Goal: Information Seeking & Learning: Learn about a topic

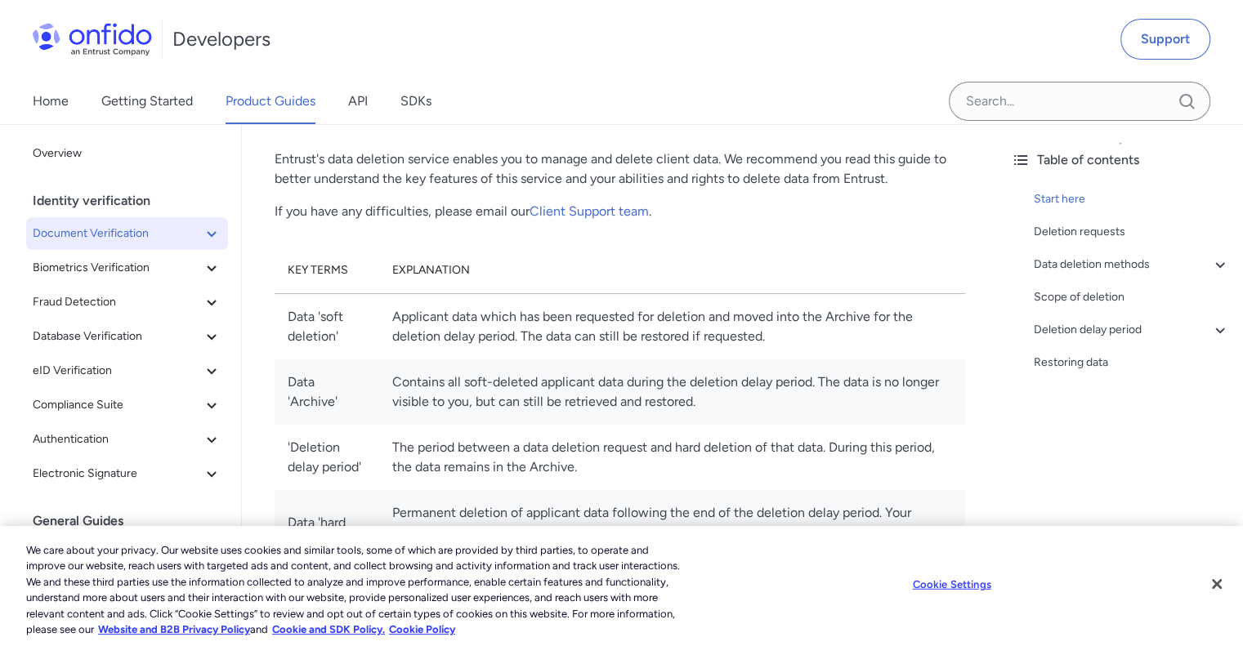
click at [123, 236] on span "Document Verification" at bounding box center [117, 234] width 169 height 20
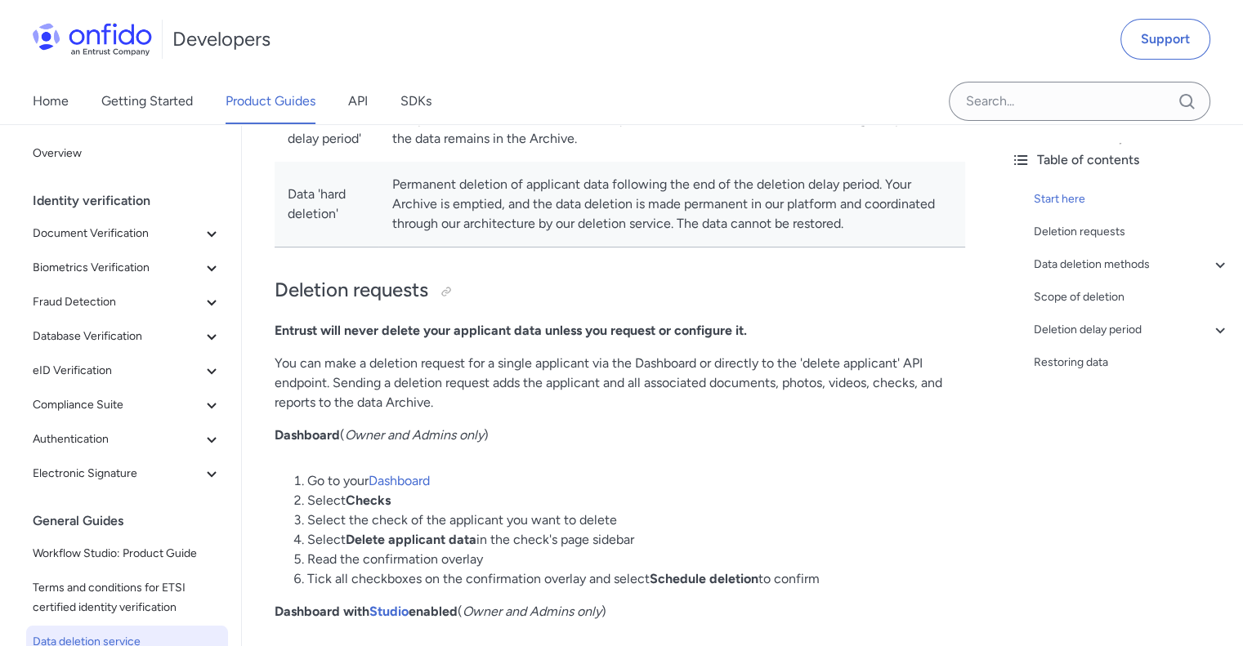
scroll to position [593, 0]
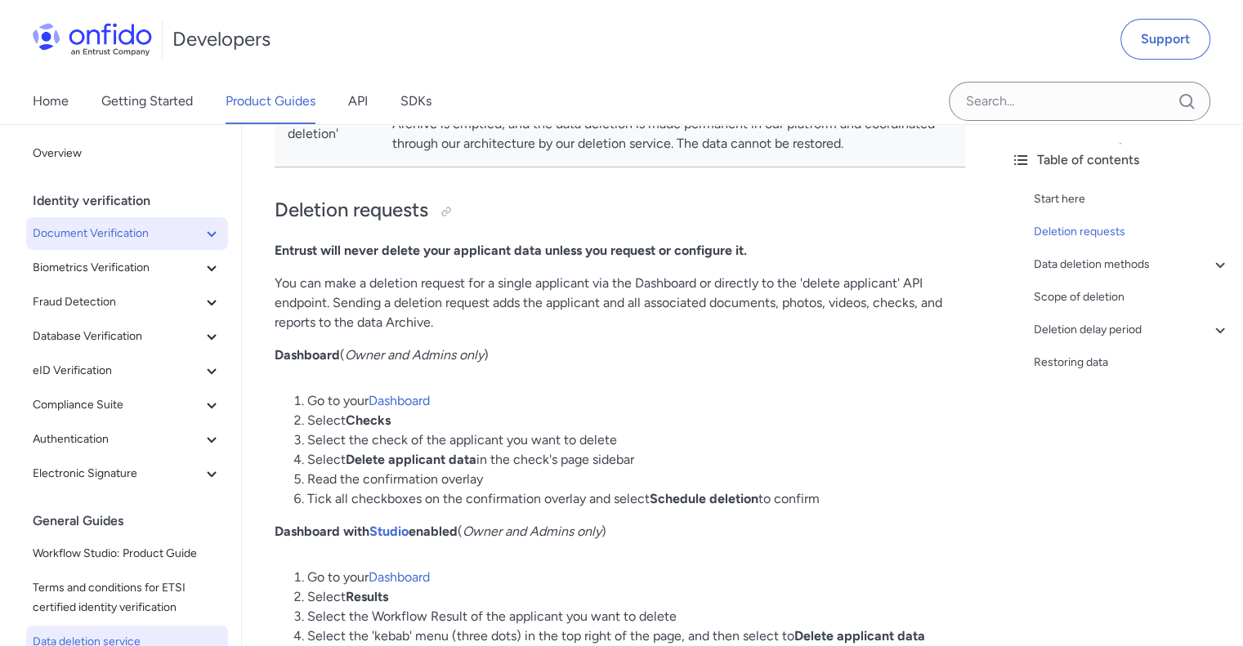
click at [137, 240] on span "Document Verification" at bounding box center [117, 234] width 169 height 20
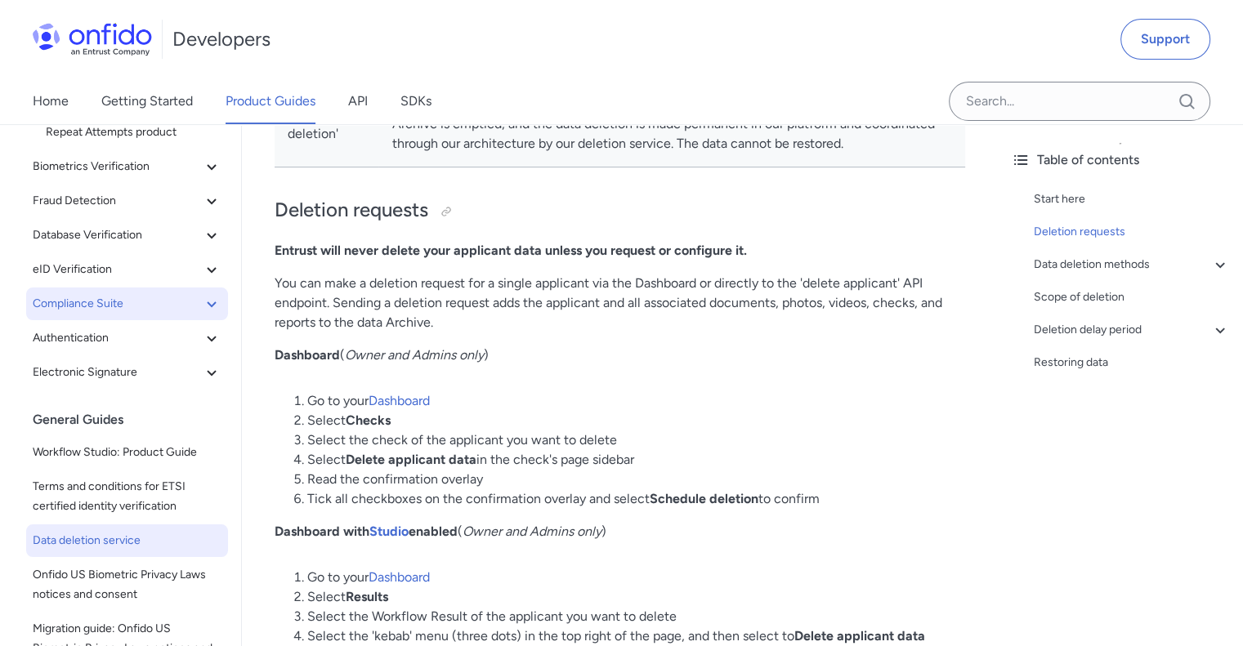
scroll to position [245, 0]
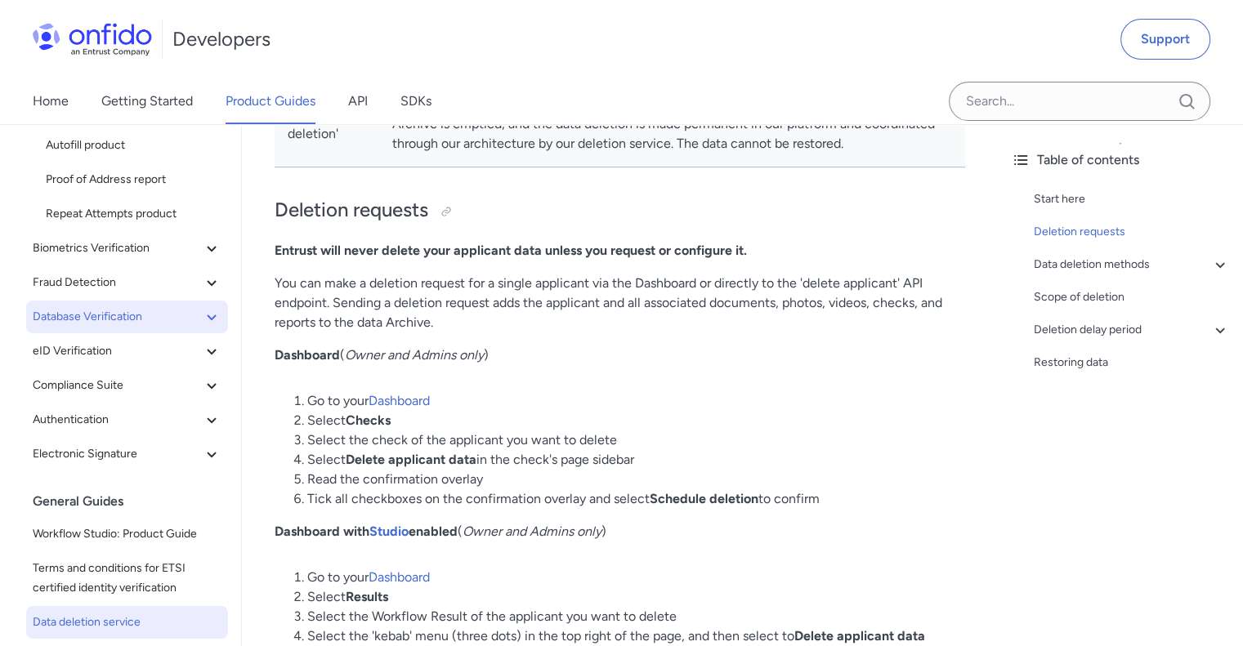
click at [144, 325] on span "Database Verification" at bounding box center [117, 317] width 169 height 20
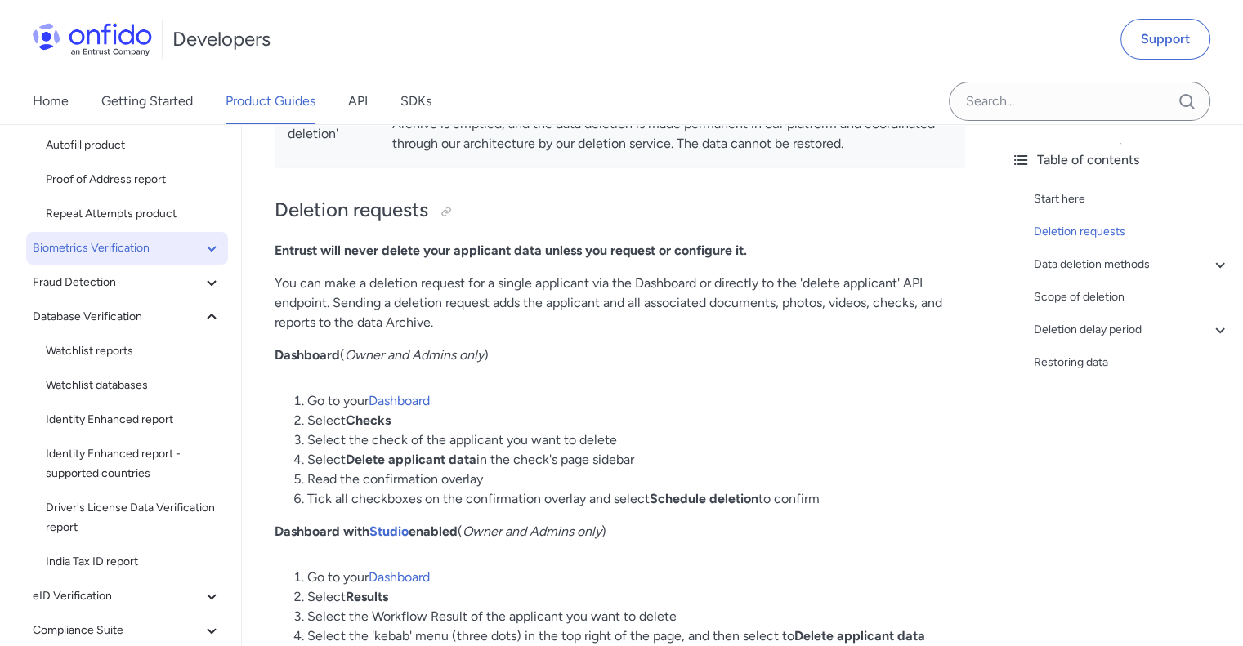
click at [150, 244] on span "Biometrics Verification" at bounding box center [117, 249] width 169 height 20
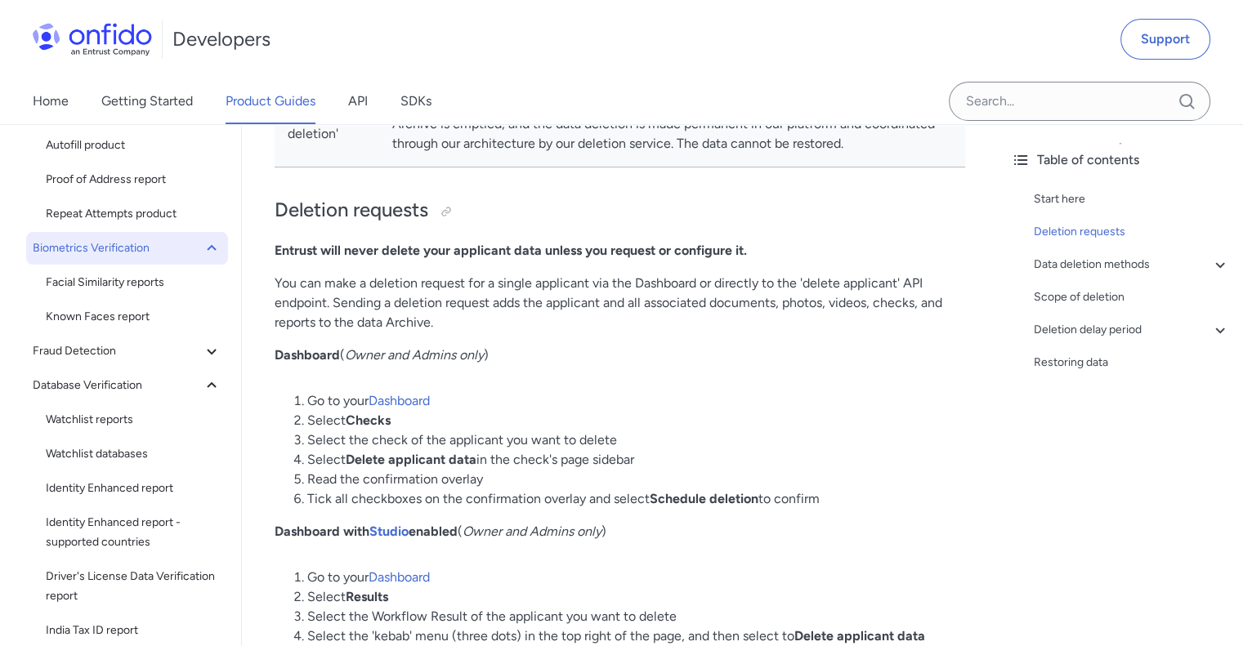
scroll to position [163, 0]
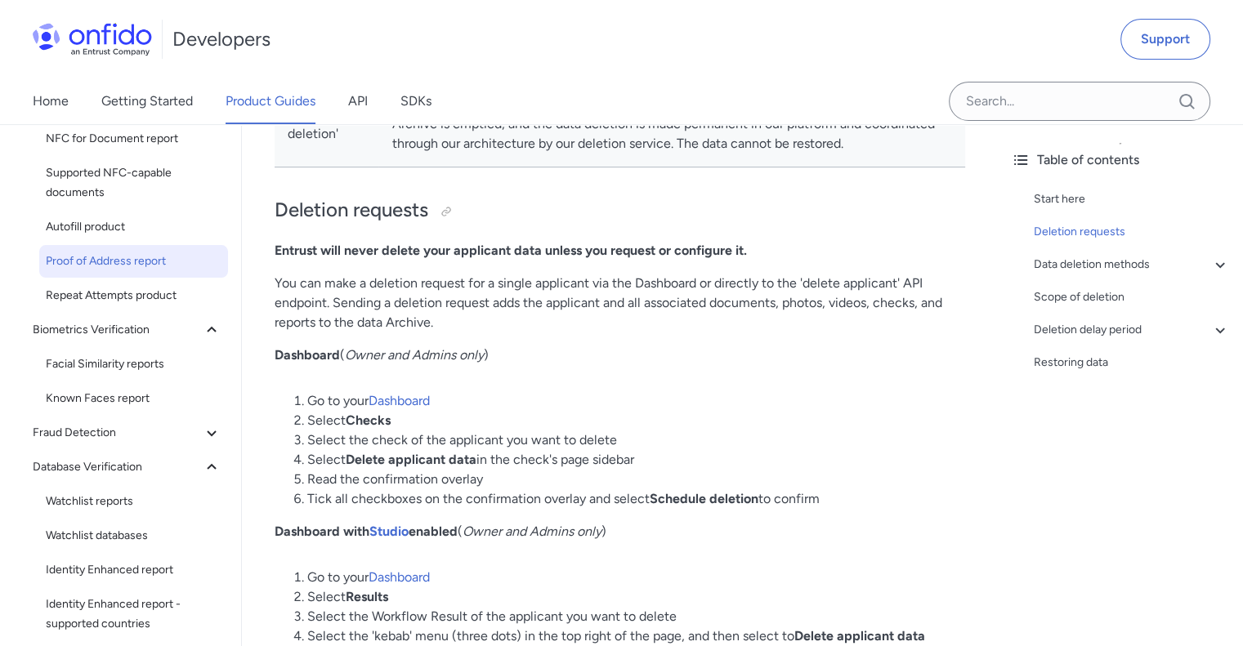
click at [150, 261] on span "Proof of Address report" at bounding box center [134, 262] width 176 height 20
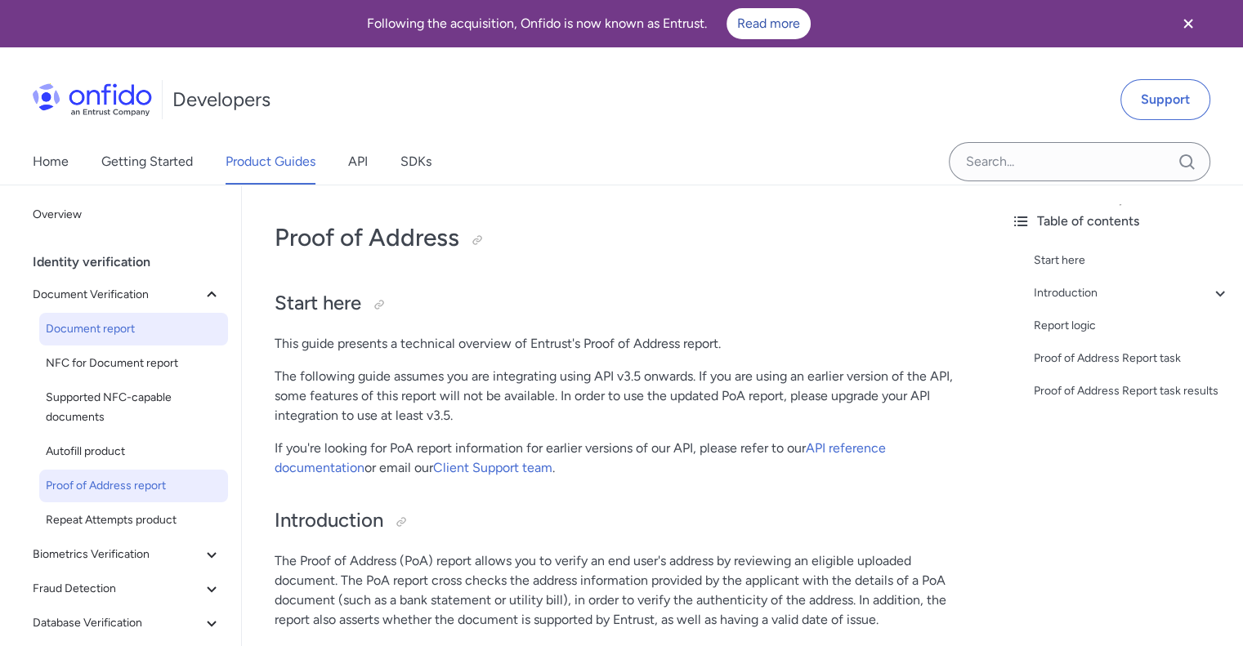
click at [140, 320] on span "Document report" at bounding box center [134, 329] width 176 height 20
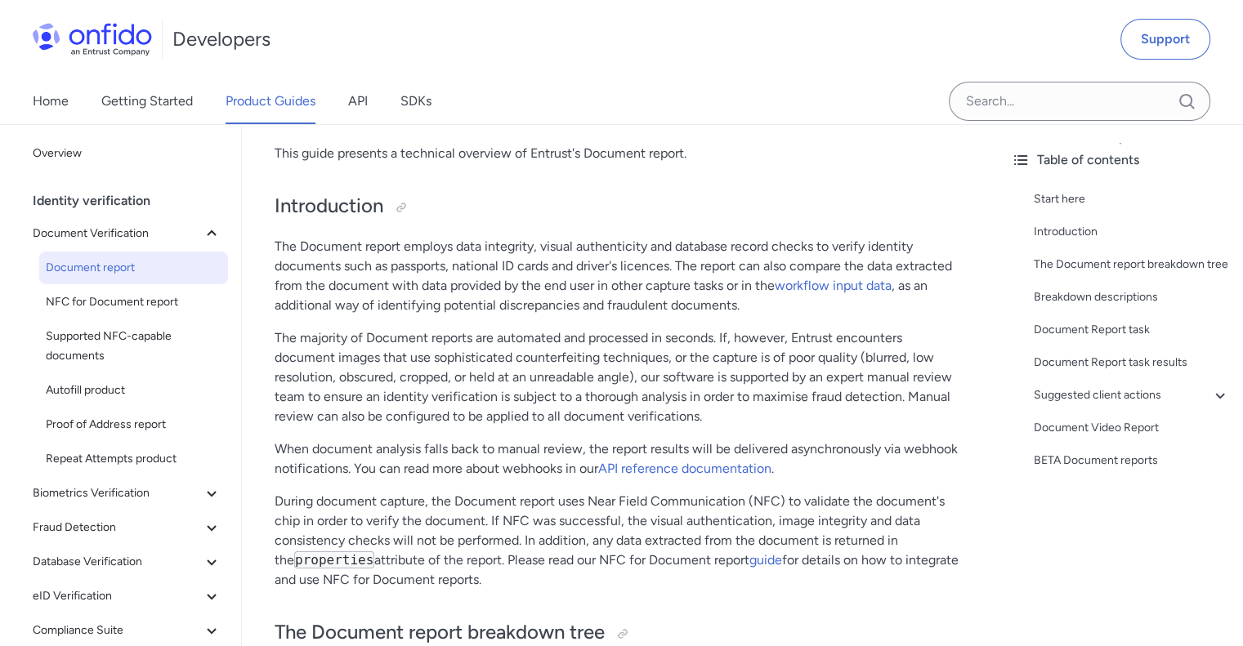
scroll to position [327, 0]
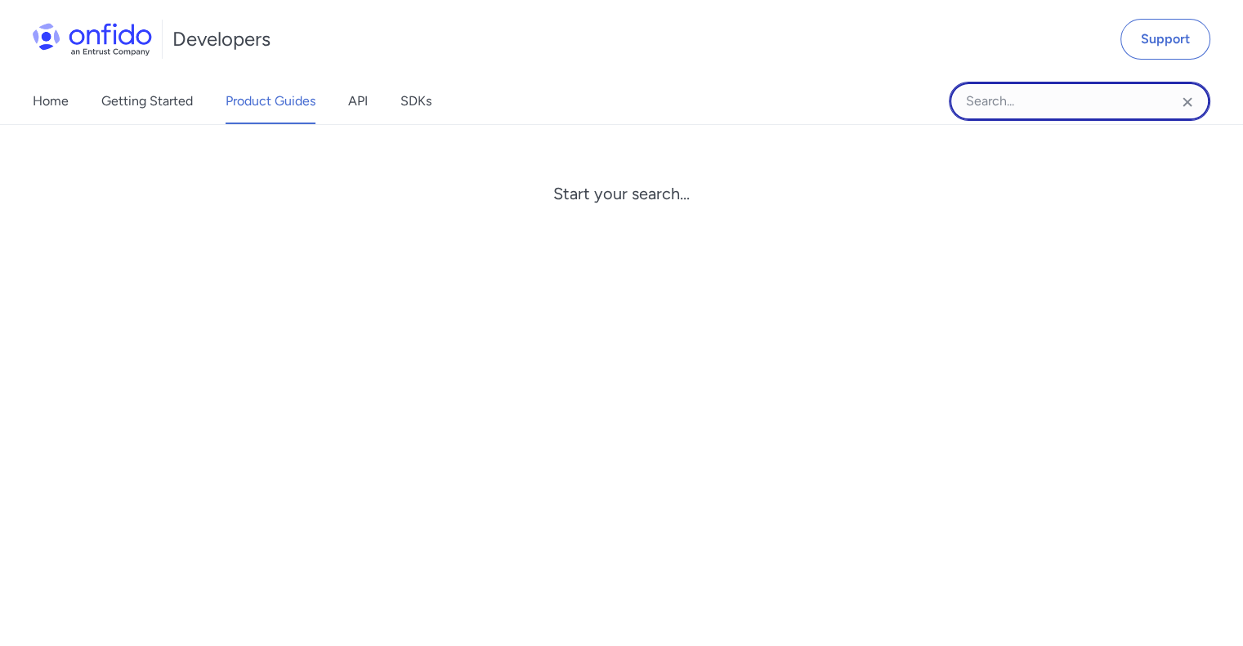
click at [1059, 95] on input "Onfido search input field" at bounding box center [1078, 101] width 261 height 39
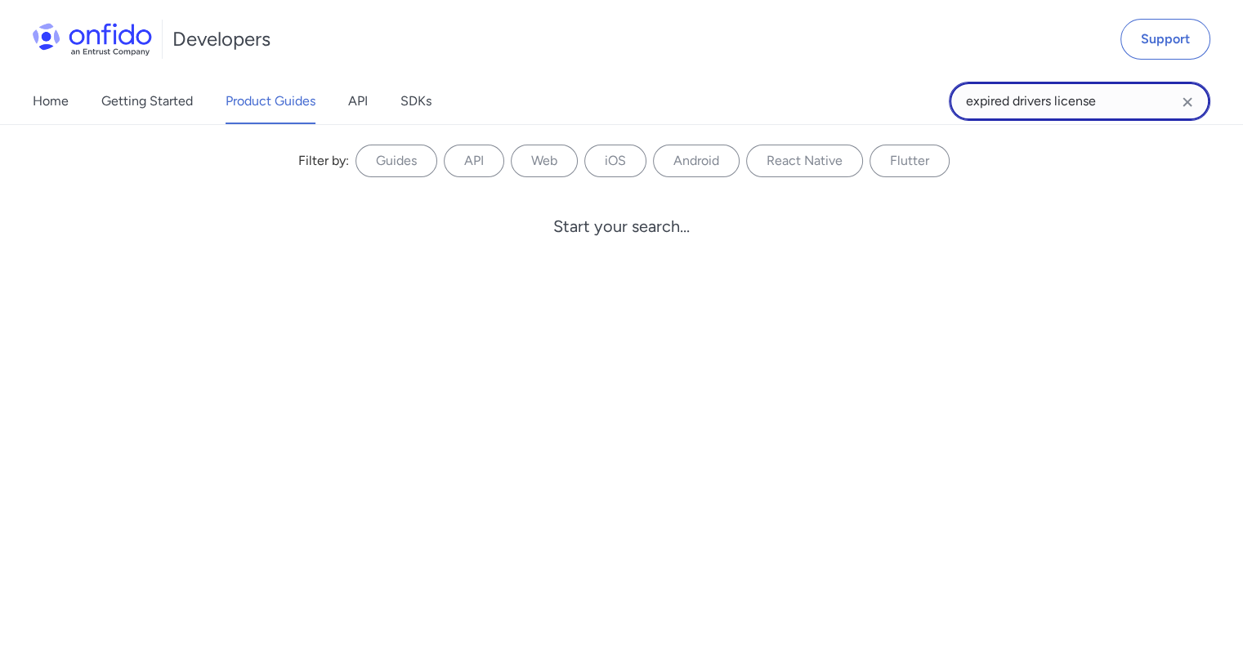
type input "expired drivers license"
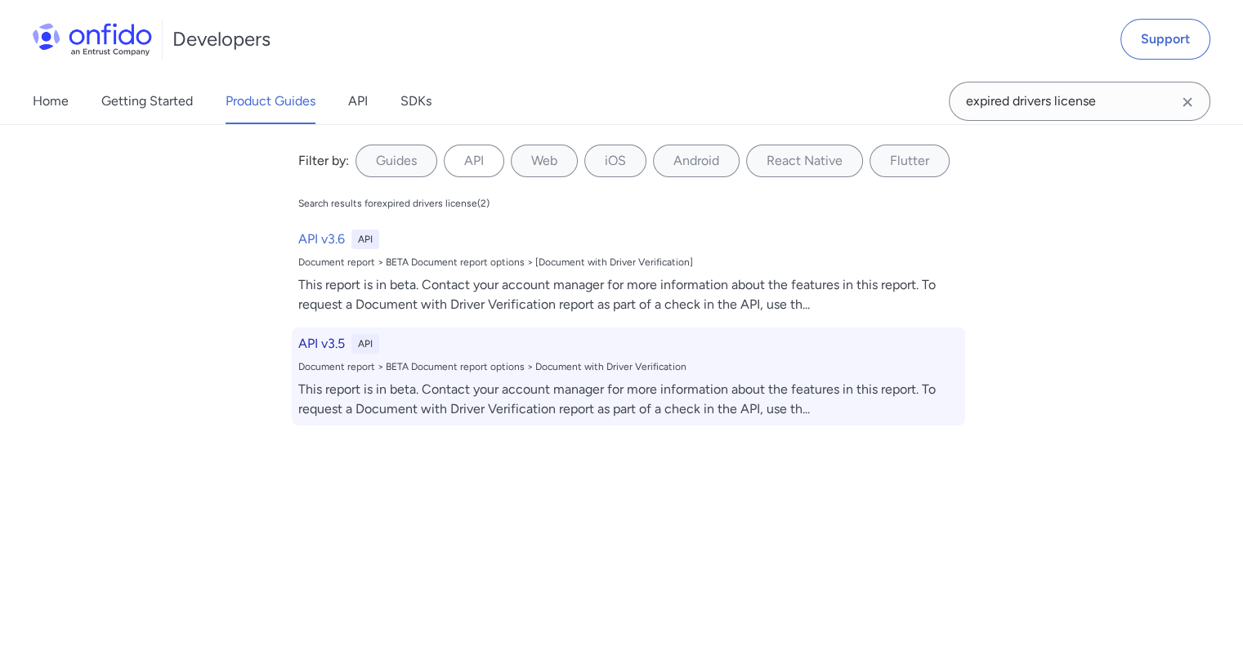
click at [301, 342] on h6 "API v3.5" at bounding box center [321, 344] width 47 height 20
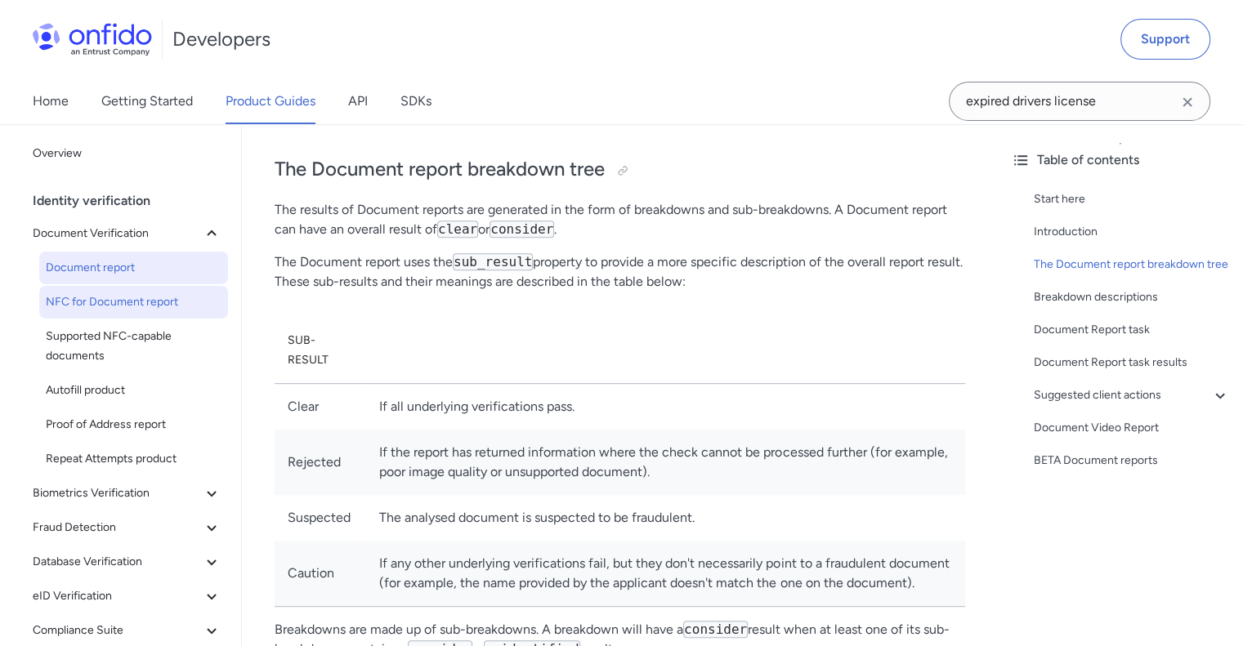
click at [136, 306] on span "NFC for Document report" at bounding box center [134, 302] width 176 height 20
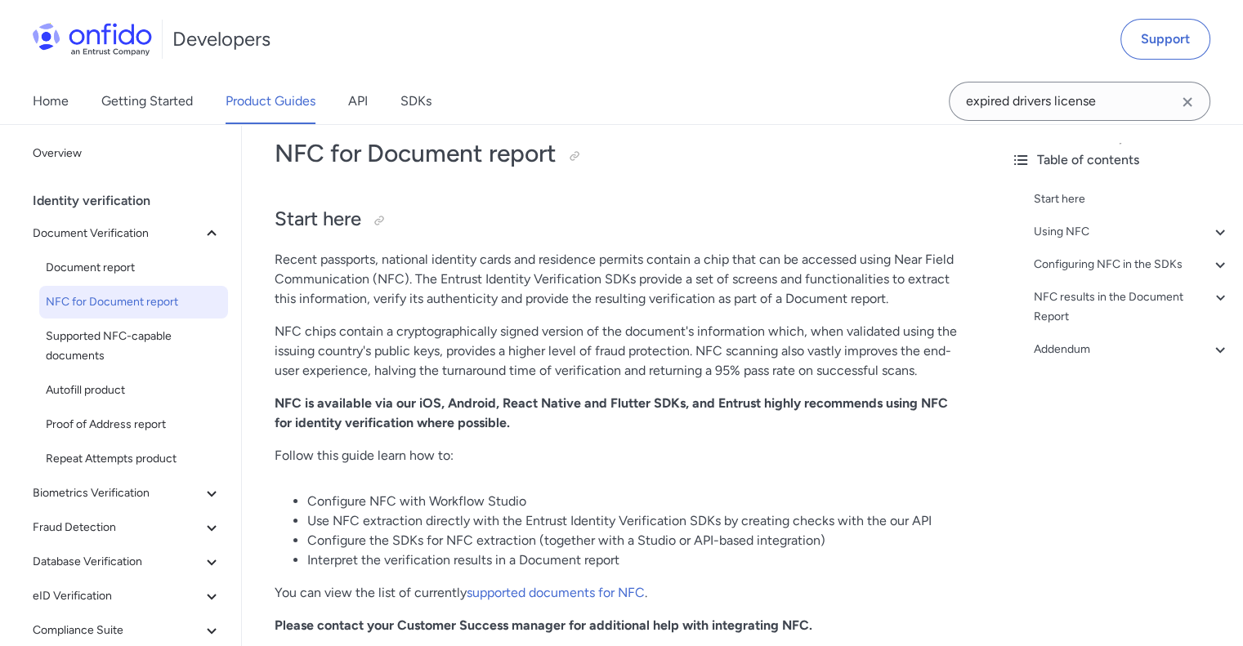
scroll to position [245, 0]
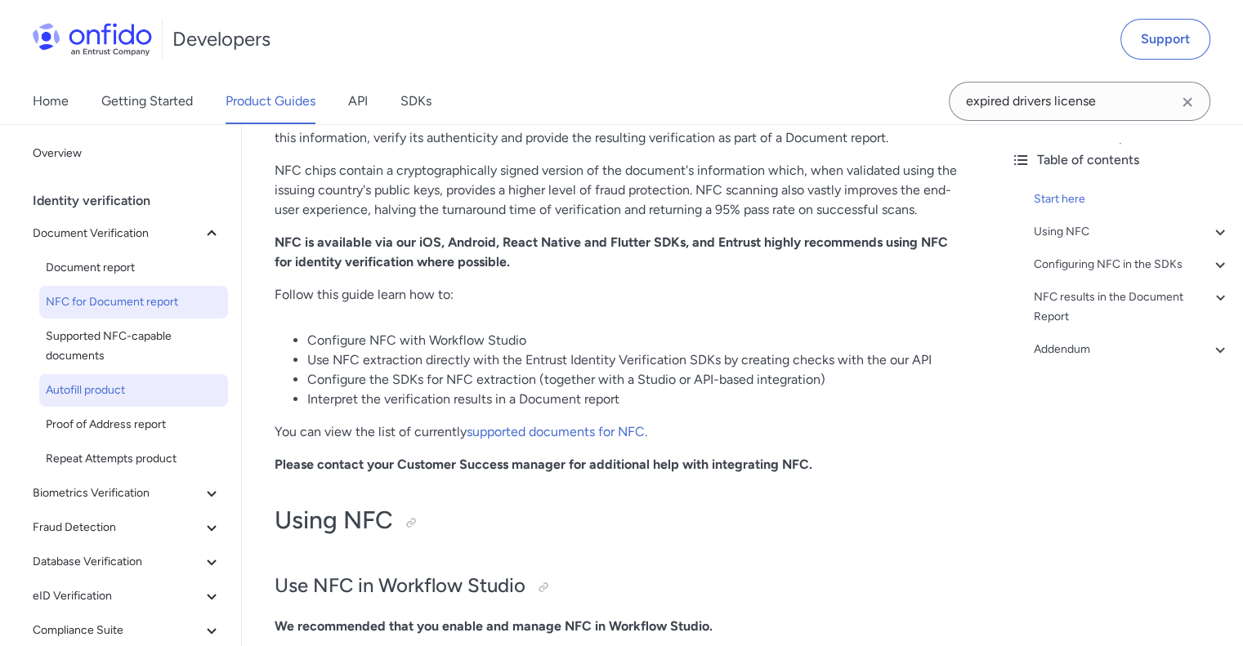
click at [122, 398] on span "Autofill product" at bounding box center [134, 391] width 176 height 20
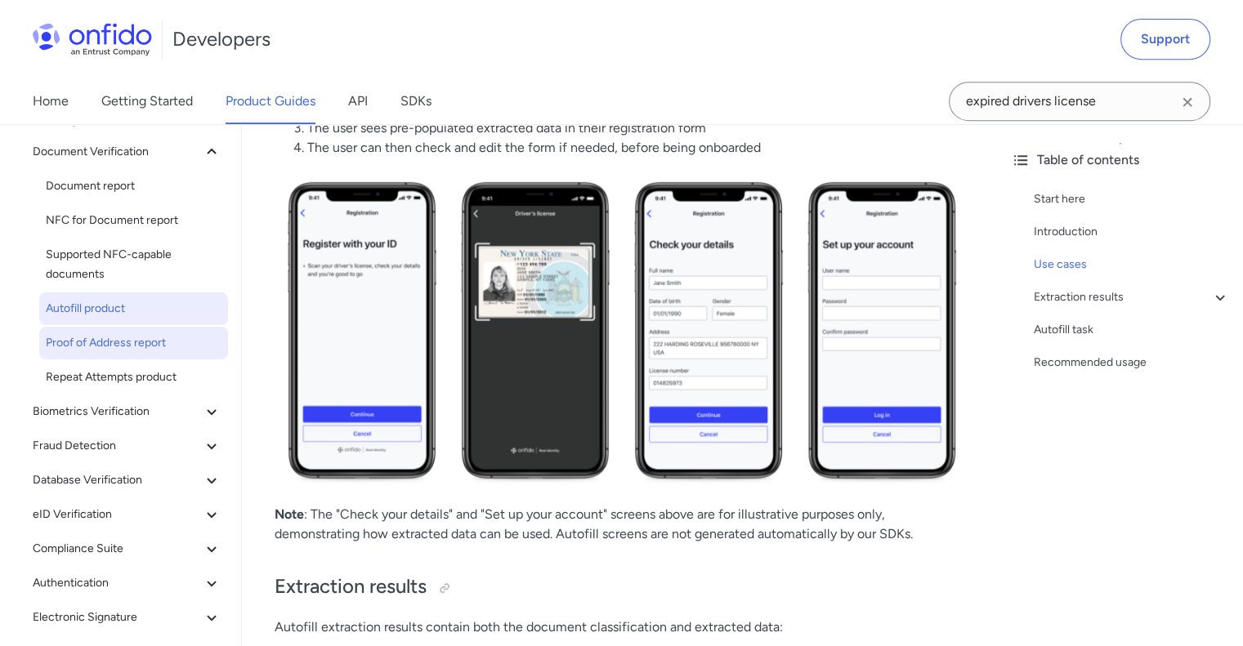
scroll to position [163, 0]
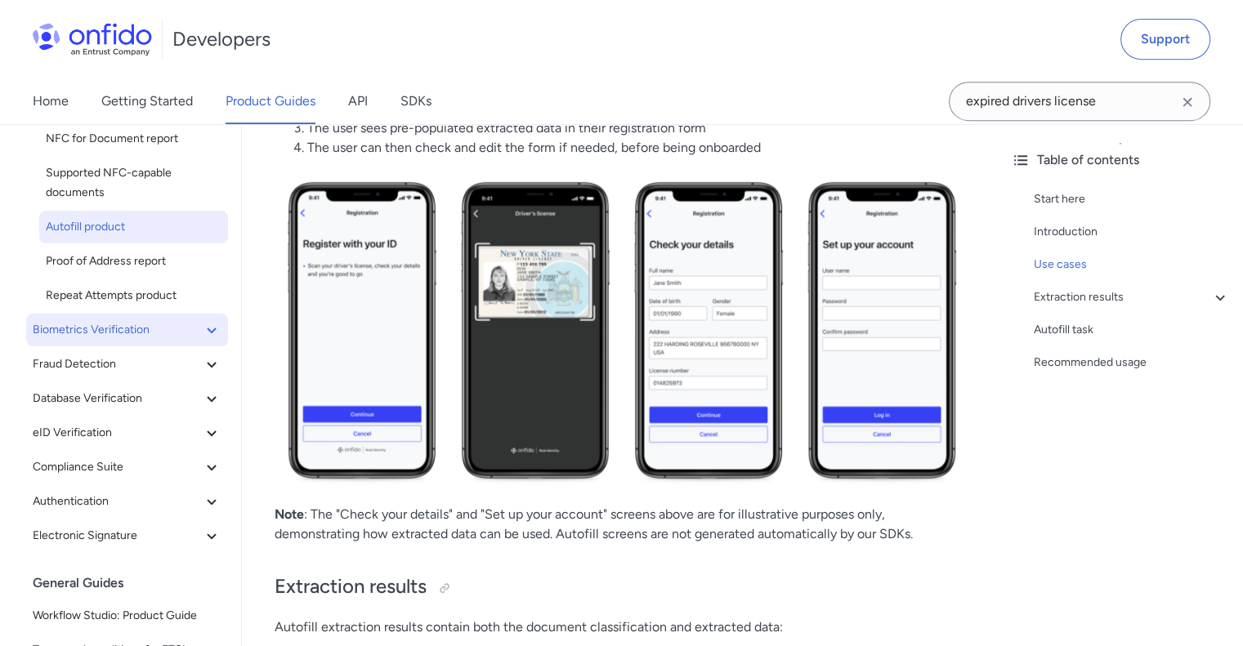
click at [116, 332] on span "Biometrics Verification" at bounding box center [117, 330] width 169 height 20
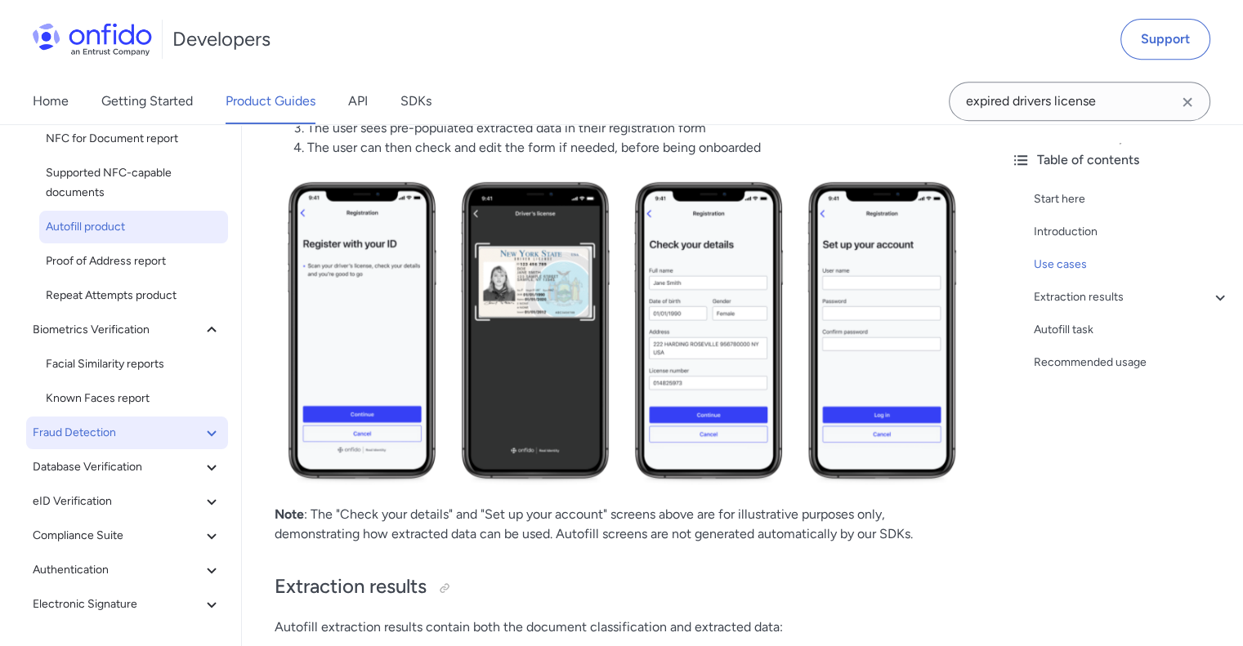
click at [132, 426] on span "Fraud Detection" at bounding box center [117, 433] width 169 height 20
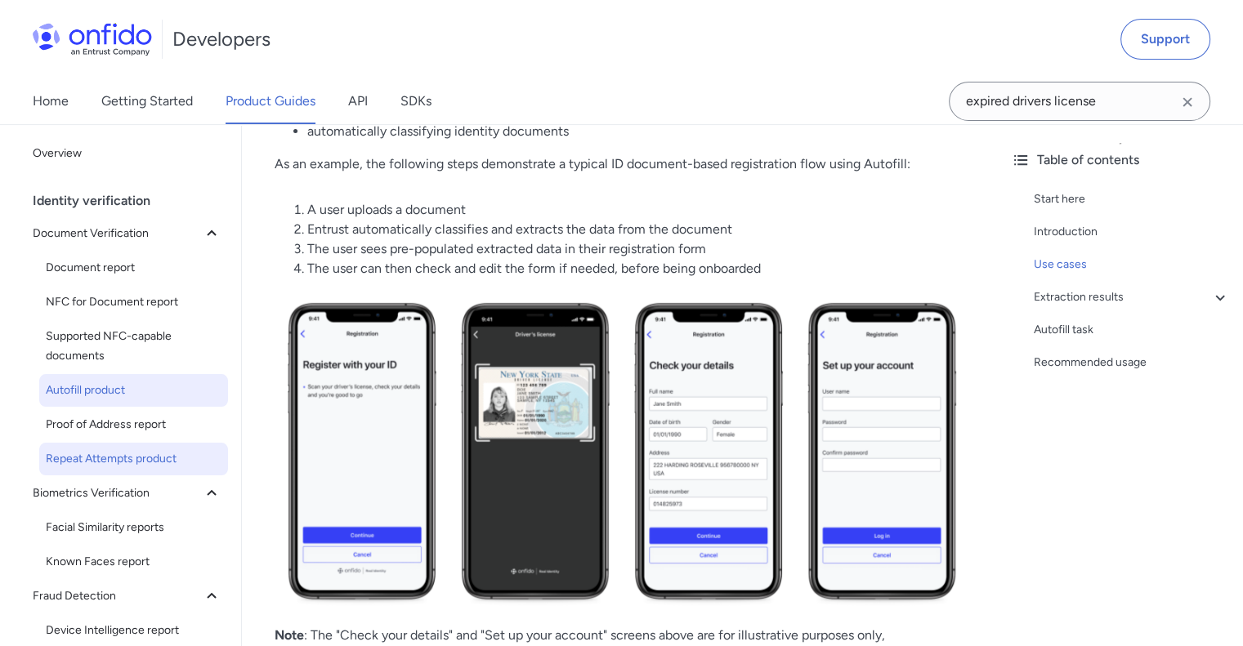
scroll to position [490, 0]
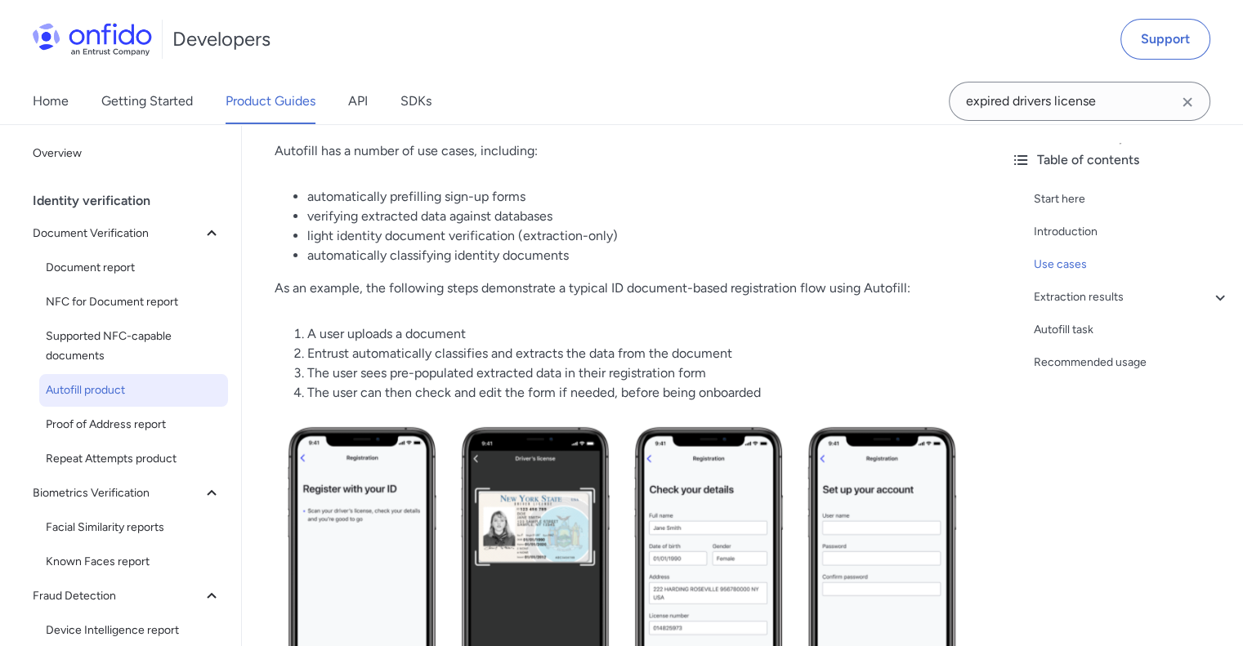
click at [141, 208] on div "Identity verification" at bounding box center [134, 201] width 202 height 33
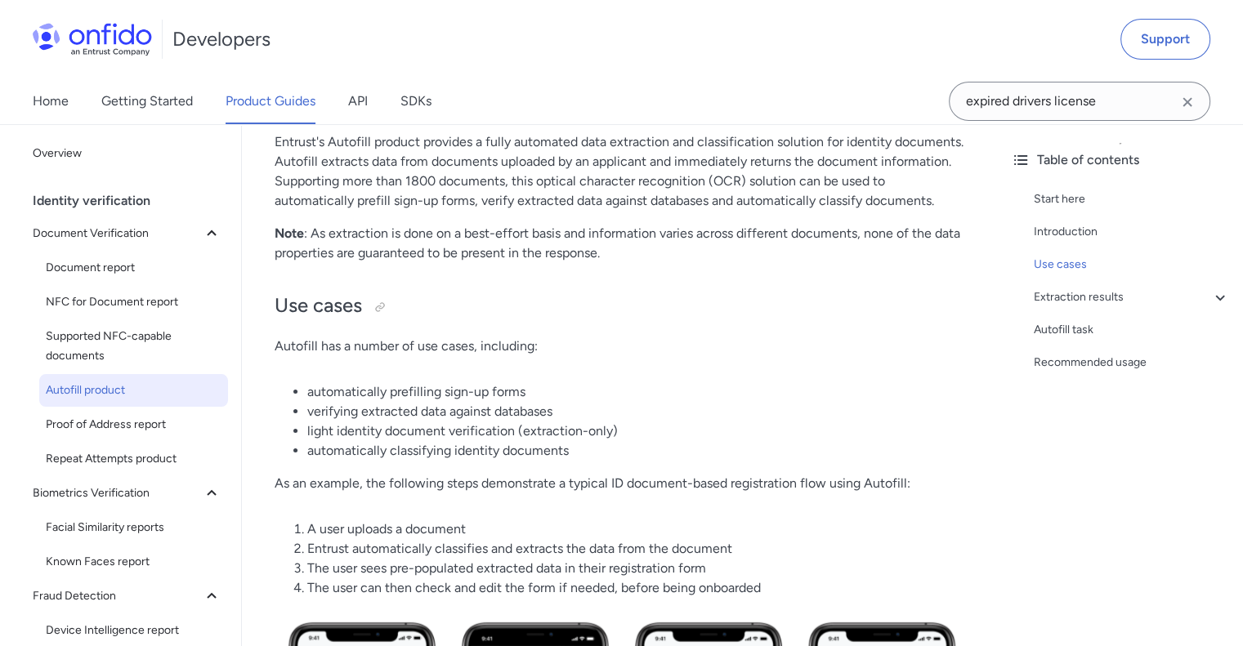
scroll to position [163, 0]
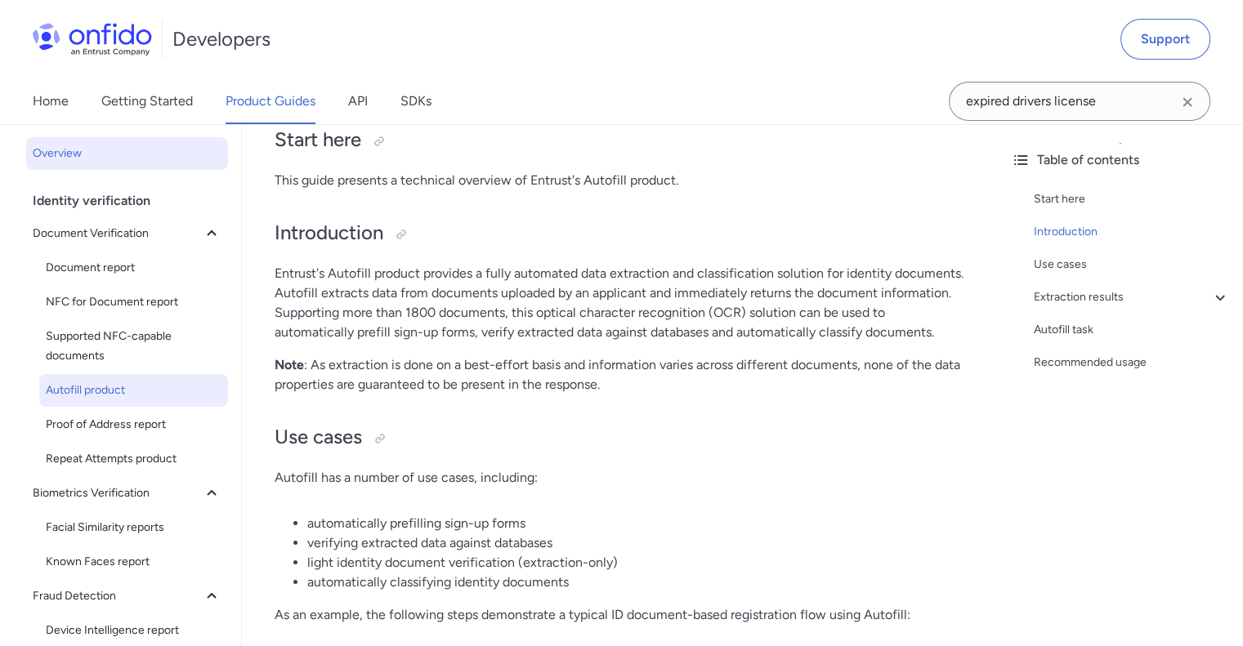
click at [75, 156] on span "Overview" at bounding box center [127, 154] width 189 height 20
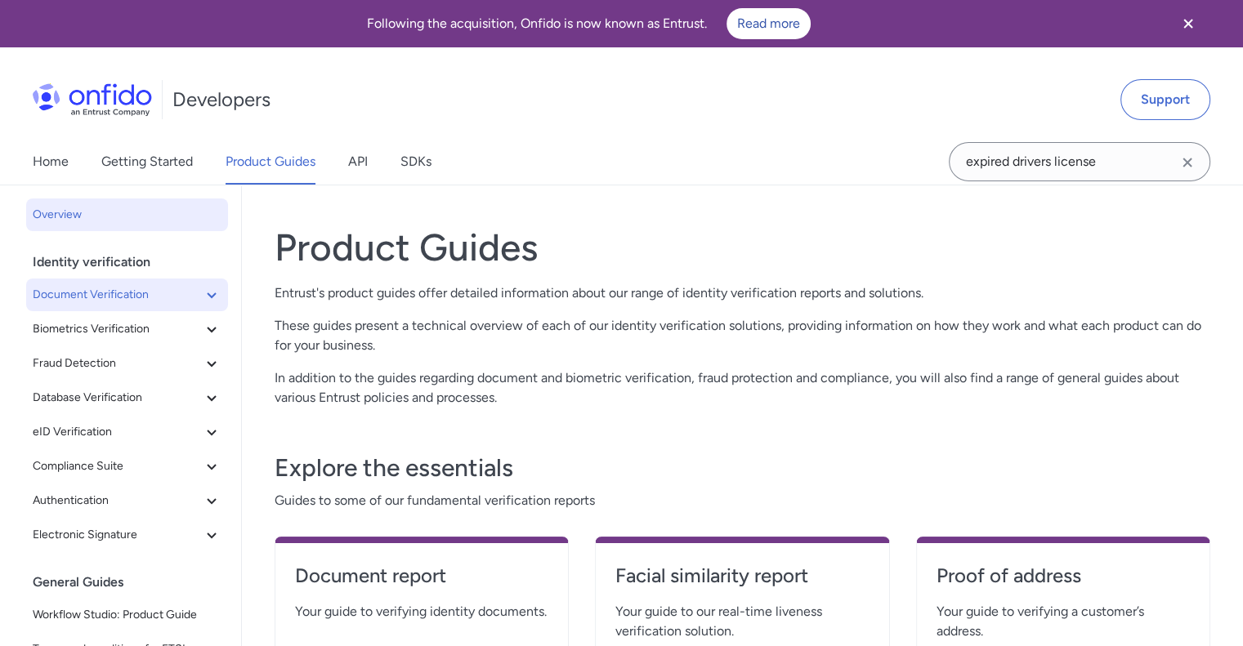
click at [128, 295] on span "Document Verification" at bounding box center [117, 295] width 169 height 20
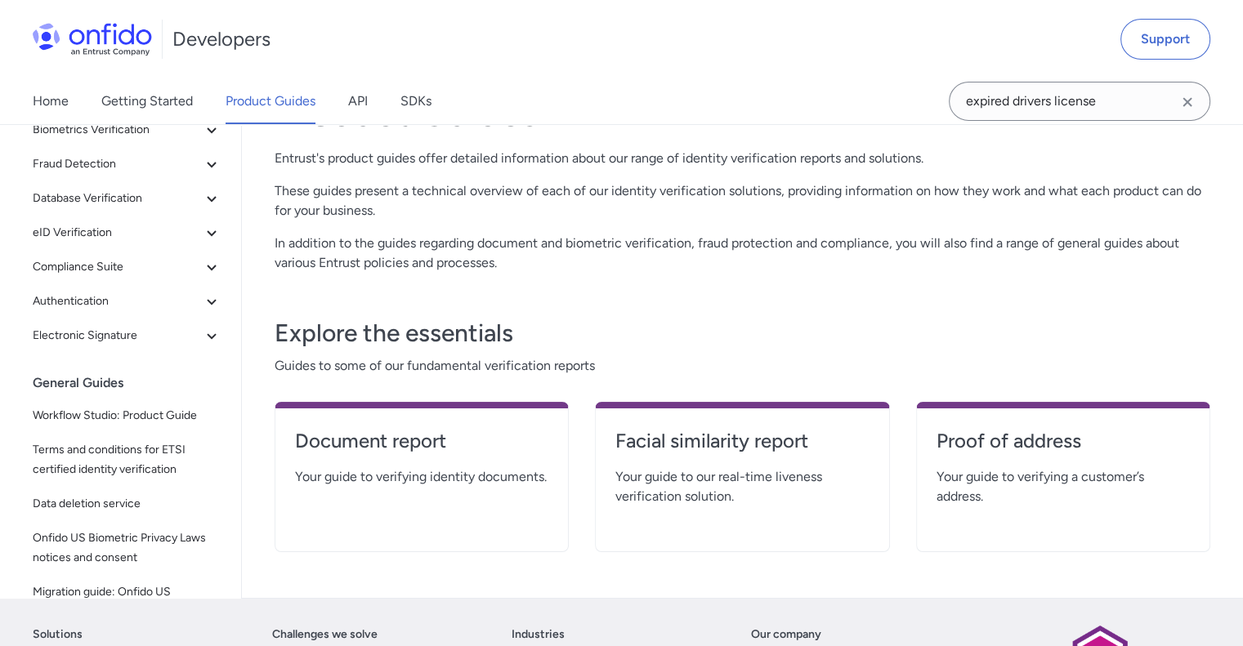
scroll to position [163, 0]
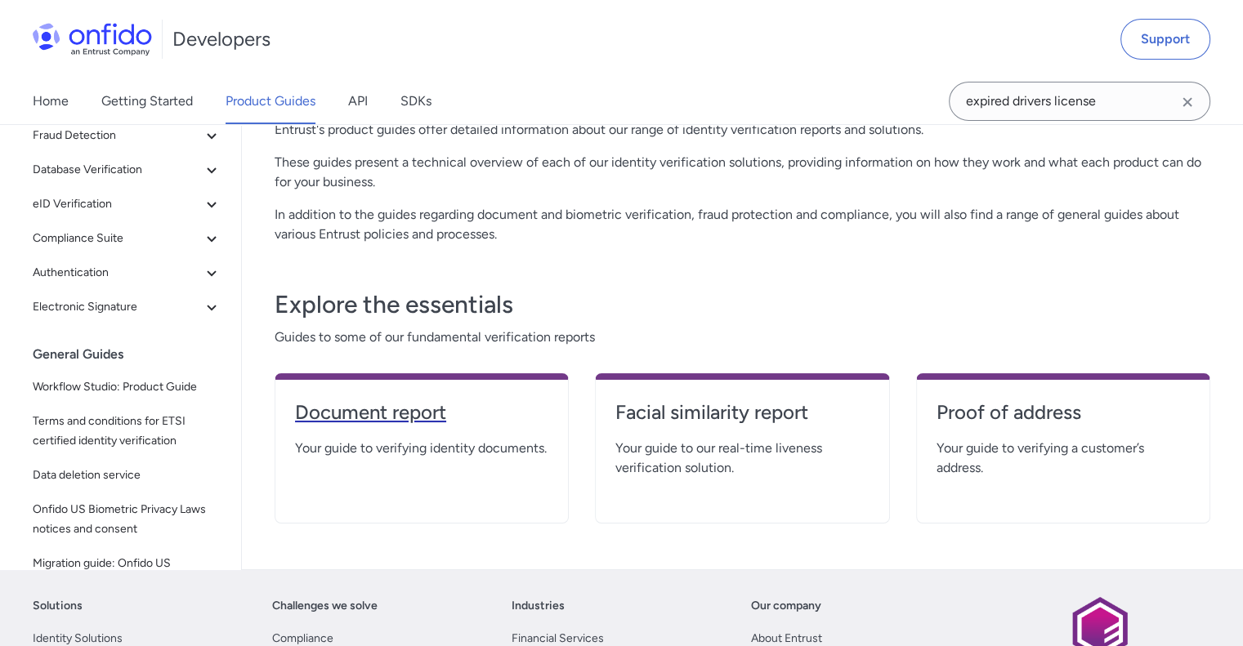
click at [403, 408] on h4 "Document report" at bounding box center [421, 412] width 253 height 26
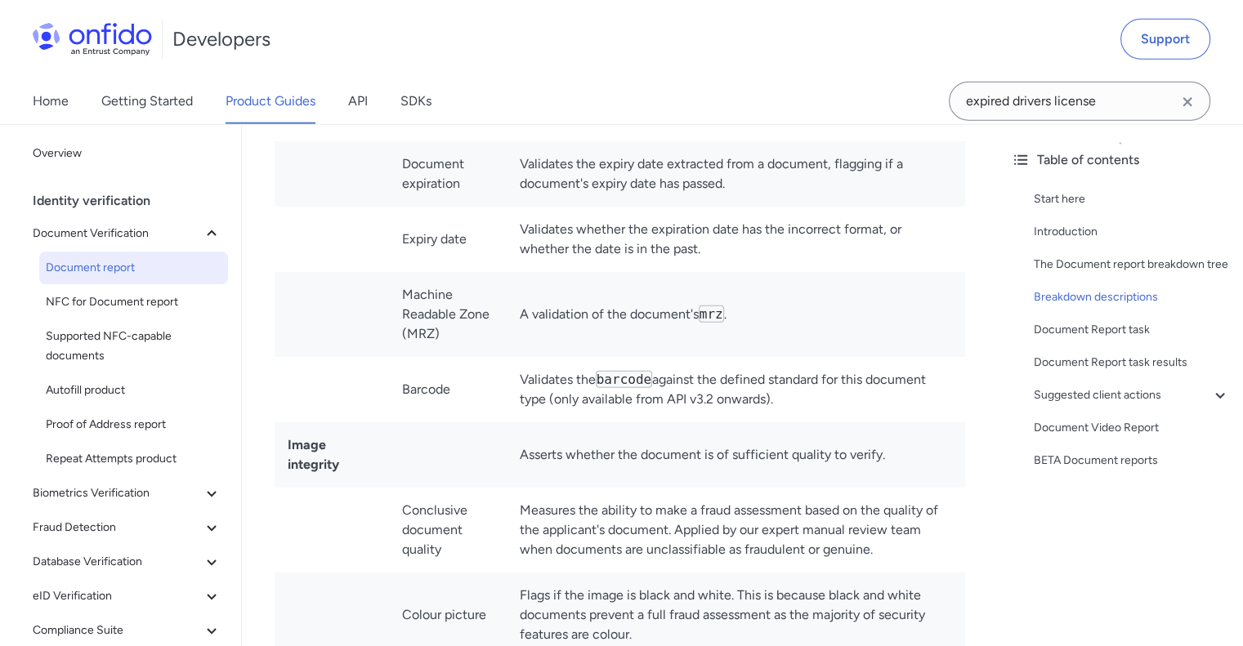
scroll to position [4493, 0]
